Goal: Task Accomplishment & Management: Use online tool/utility

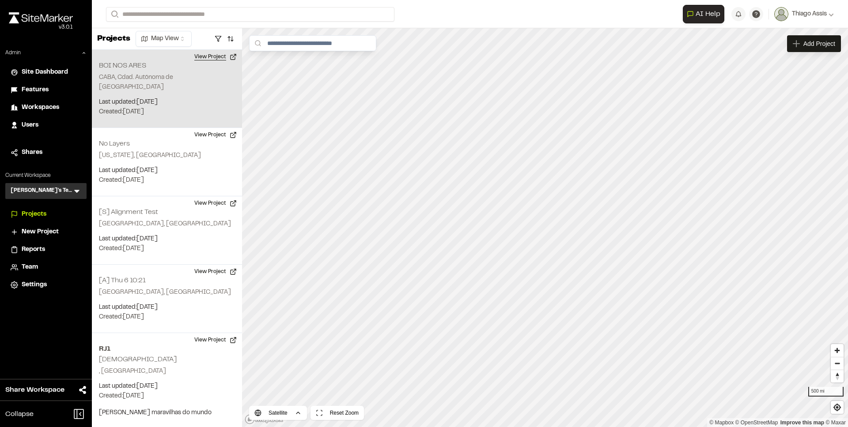
click at [209, 59] on button "View Project" at bounding box center [215, 57] width 53 height 14
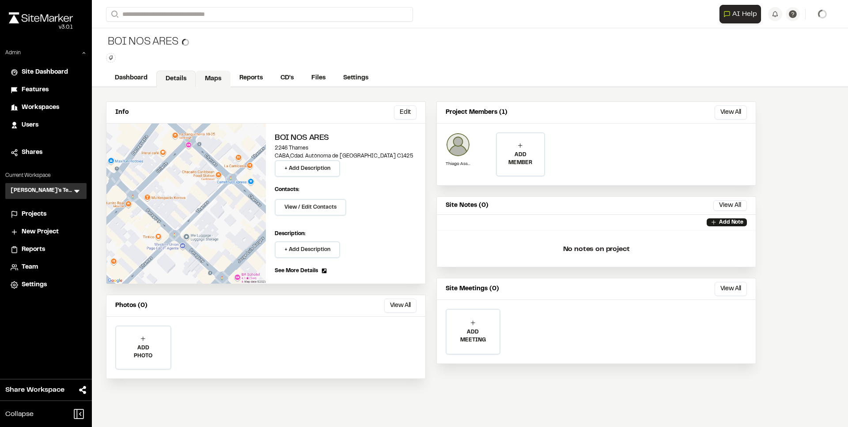
click at [216, 80] on link "Maps" at bounding box center [213, 79] width 35 height 17
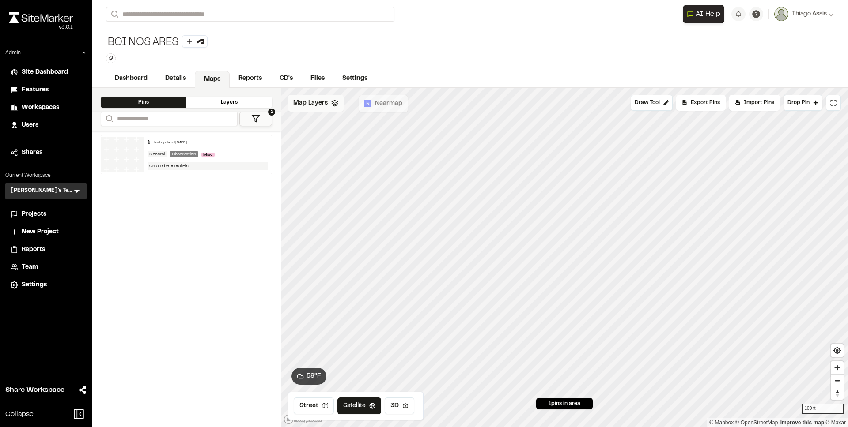
click at [325, 108] on div "Map Layers" at bounding box center [316, 103] width 56 height 17
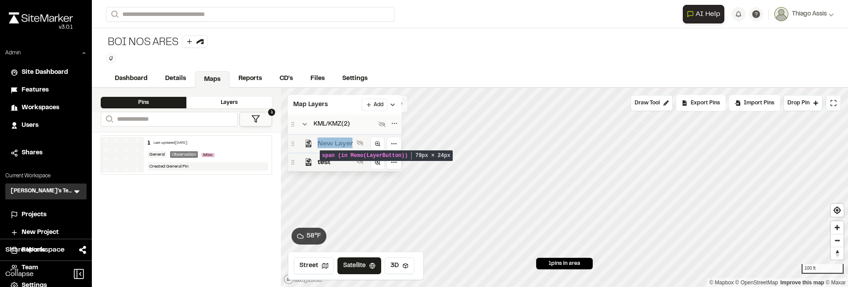
click at [326, 143] on span "New Layer" at bounding box center [334, 143] width 35 height 11
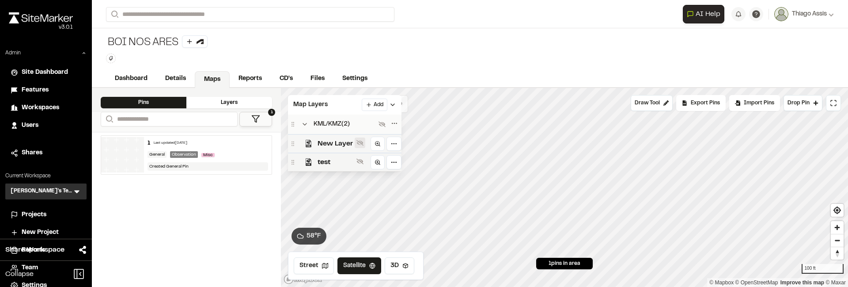
click at [356, 145] on icon at bounding box center [359, 142] width 7 height 7
click at [360, 146] on button at bounding box center [360, 142] width 11 height 11
click at [332, 145] on span "New Layer" at bounding box center [334, 143] width 35 height 11
click at [332, 157] on span "test" at bounding box center [334, 162] width 35 height 11
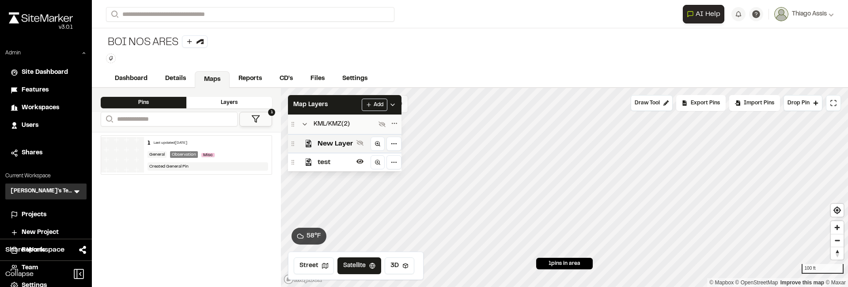
click at [335, 158] on span "test" at bounding box center [334, 162] width 35 height 11
click at [327, 160] on span "test" at bounding box center [334, 162] width 35 height 11
